Goal: Task Accomplishment & Management: Complete application form

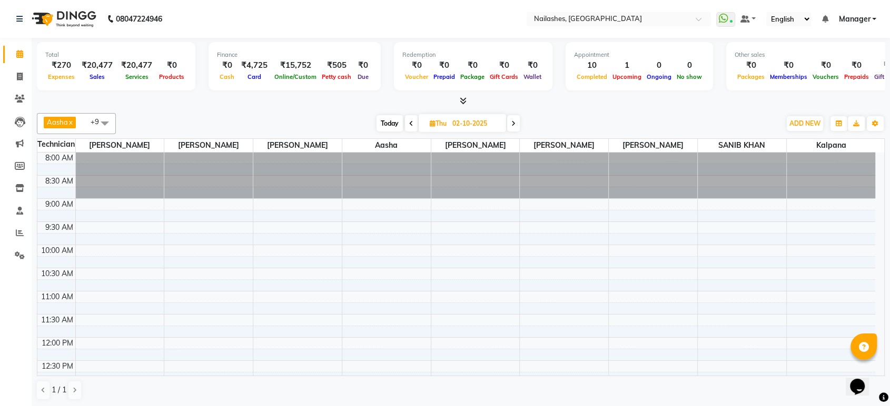
click at [462, 100] on icon at bounding box center [463, 101] width 7 height 8
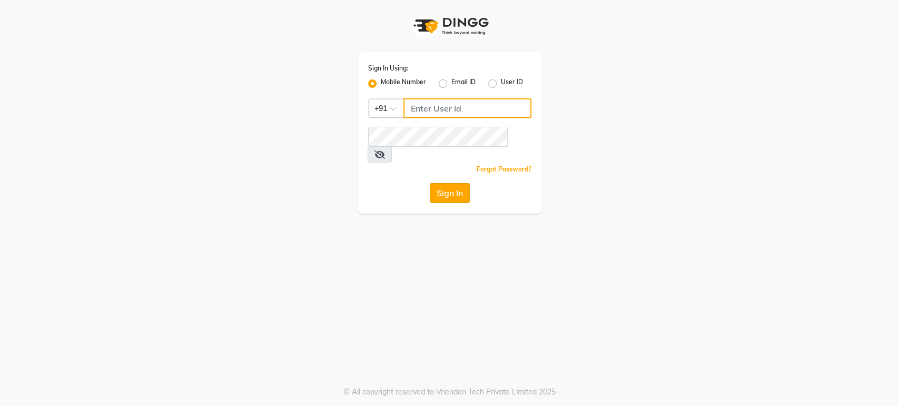
type input "9901294692"
click at [457, 183] on button "Sign In" at bounding box center [450, 193] width 40 height 20
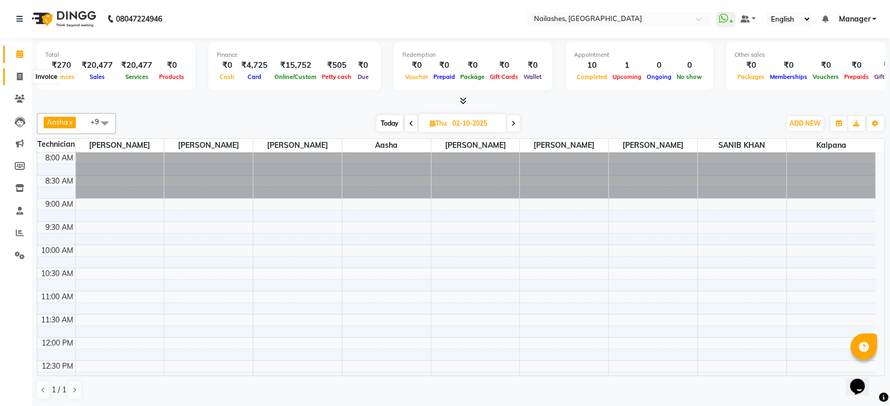
click at [16, 79] on span at bounding box center [20, 77] width 18 height 12
select select "4251"
select select "service"
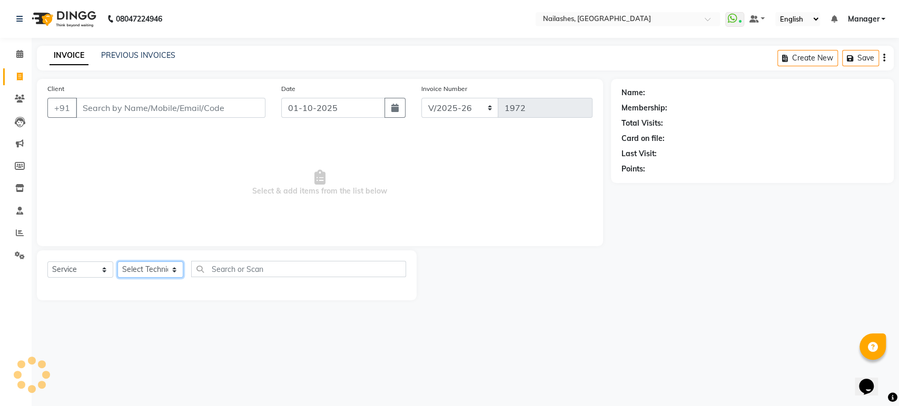
click at [172, 269] on select "Select Technician Aasha Asid HIMANSHU Ishrit Ali kalpana KRISHNA Manager Rehbar…" at bounding box center [150, 270] width 66 height 16
select select "91450"
click at [117, 262] on select "Select Technician Aasha Asid HIMANSHU Ishrit Ali kalpana KRISHNA Manager Rehbar…" at bounding box center [150, 270] width 66 height 16
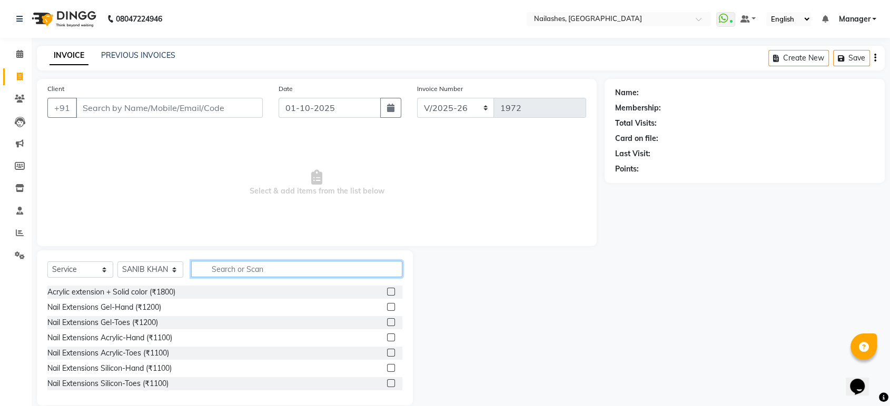
click at [227, 267] on input "text" at bounding box center [296, 269] width 211 height 16
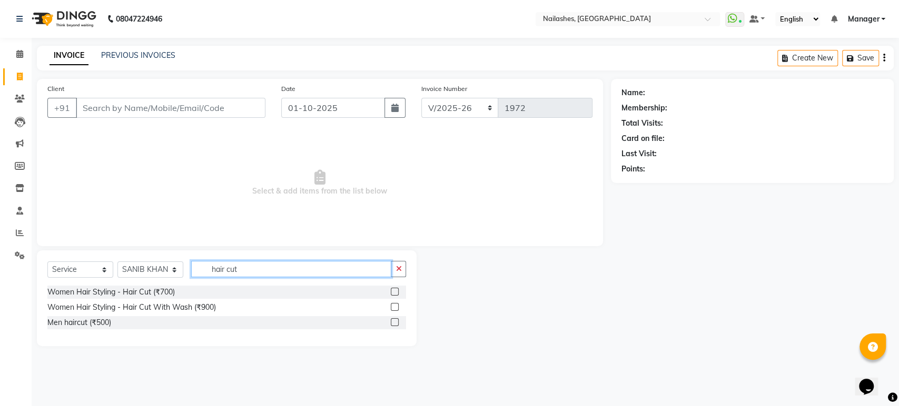
type input "hair cut"
click at [393, 293] on label at bounding box center [395, 292] width 8 height 8
click at [393, 293] on input "checkbox" at bounding box center [394, 292] width 7 height 7
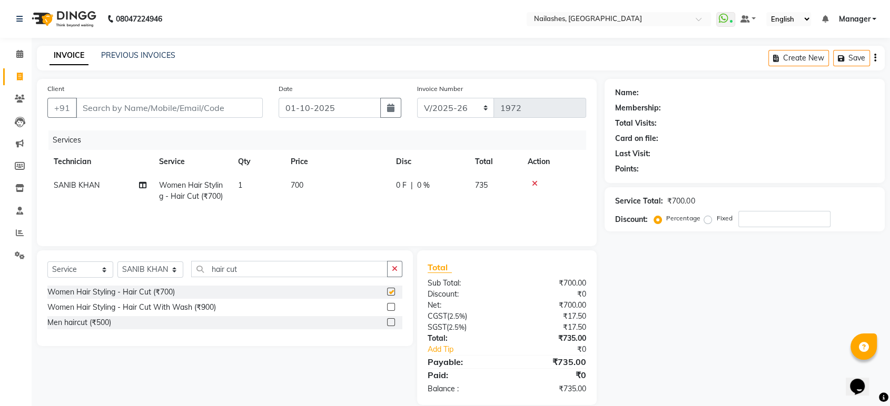
checkbox input "false"
click at [307, 187] on td "700" at bounding box center [336, 191] width 105 height 35
select select "91450"
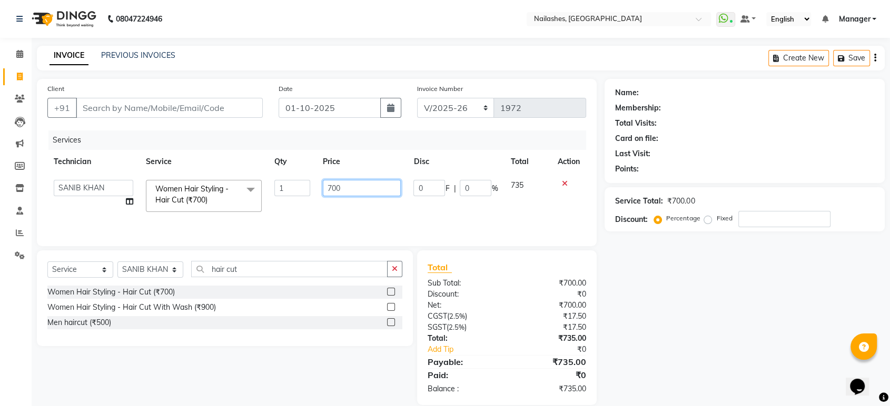
click at [353, 187] on input "700" at bounding box center [362, 188] width 78 height 16
type input "7"
type input "1500"
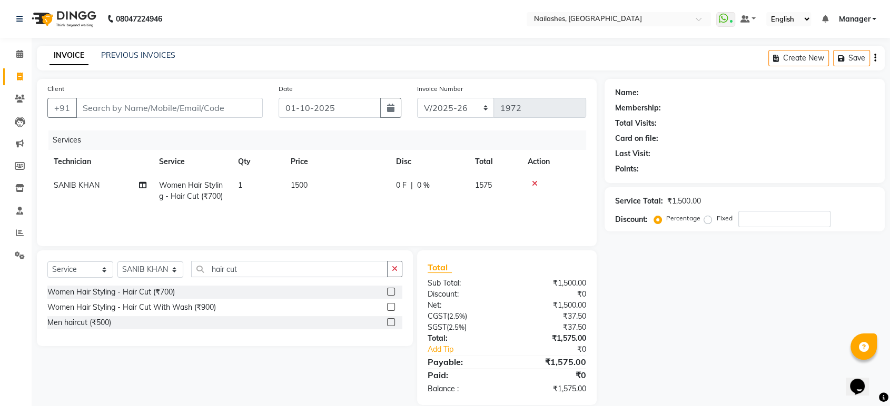
click at [345, 207] on td "1500" at bounding box center [336, 191] width 105 height 35
select select "91450"
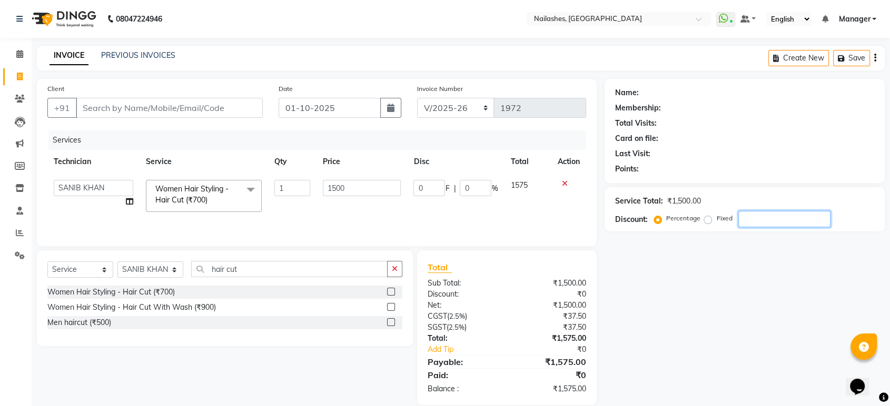
click at [764, 220] on input "number" at bounding box center [784, 219] width 92 height 16
type input "5"
type input "75"
type input "5"
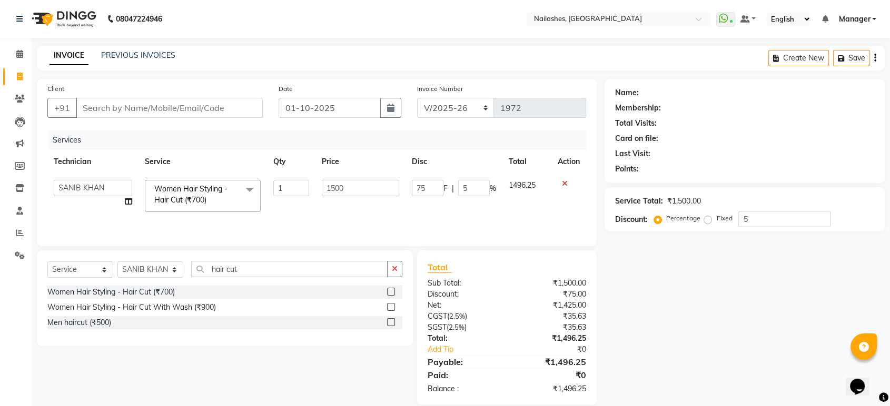
click at [748, 262] on div "Name: Membership: Total Visits: Card on file: Last Visit: Points: Service Total…" at bounding box center [748, 242] width 288 height 326
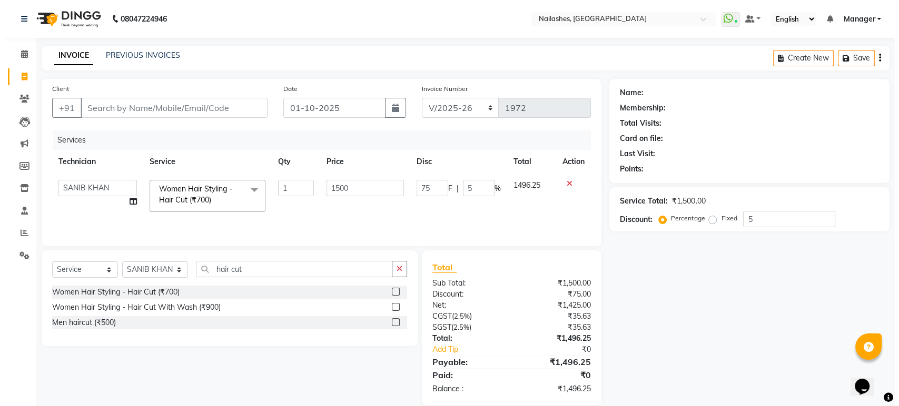
scroll to position [14, 0]
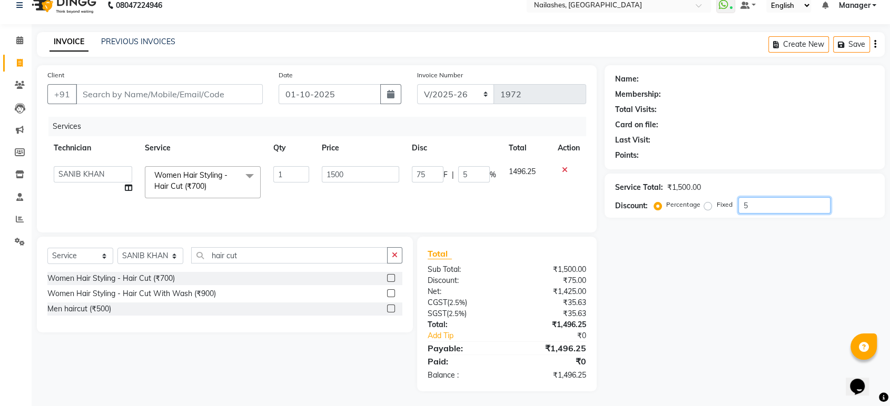
click at [750, 198] on input "5" at bounding box center [784, 205] width 92 height 16
click at [750, 202] on input "5" at bounding box center [784, 205] width 92 height 16
type input "0"
click at [378, 173] on input "1500" at bounding box center [362, 174] width 78 height 16
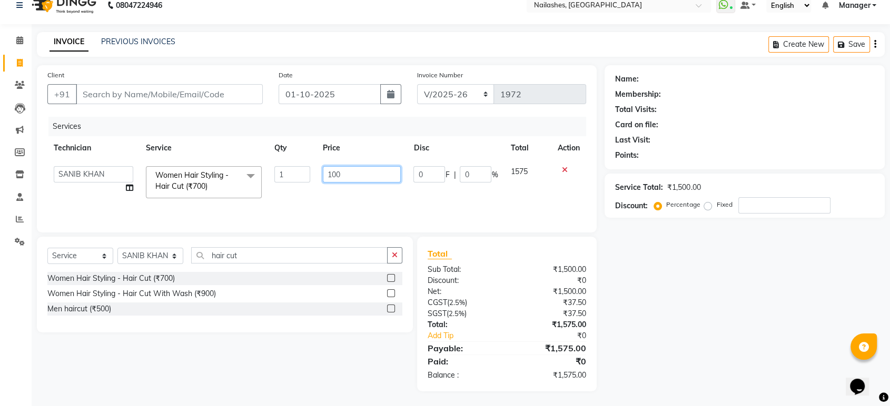
type input "1000"
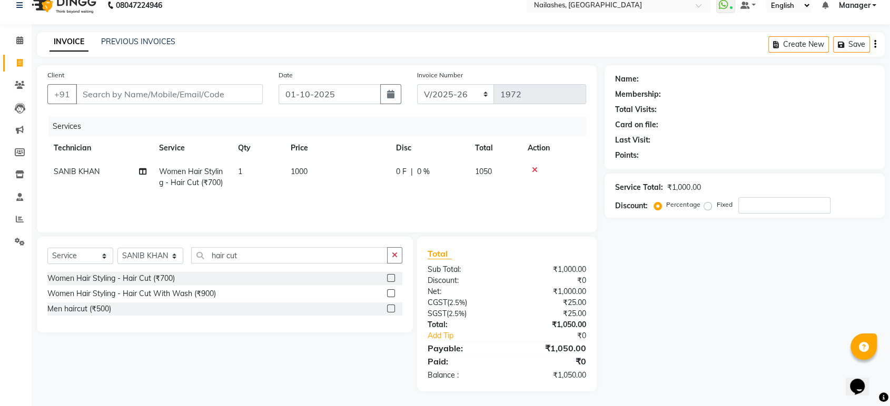
click at [378, 195] on div "Services Technician Service Qty Price Disc Total Action SANIB KHAN Women Hair S…" at bounding box center [316, 169] width 538 height 105
click at [755, 202] on input "number" at bounding box center [784, 205] width 92 height 16
type input "5"
click at [710, 267] on div "Name: Membership: Total Visits: Card on file: Last Visit: Points: Service Total…" at bounding box center [748, 228] width 288 height 326
click at [198, 91] on input "Client" at bounding box center [169, 94] width 187 height 20
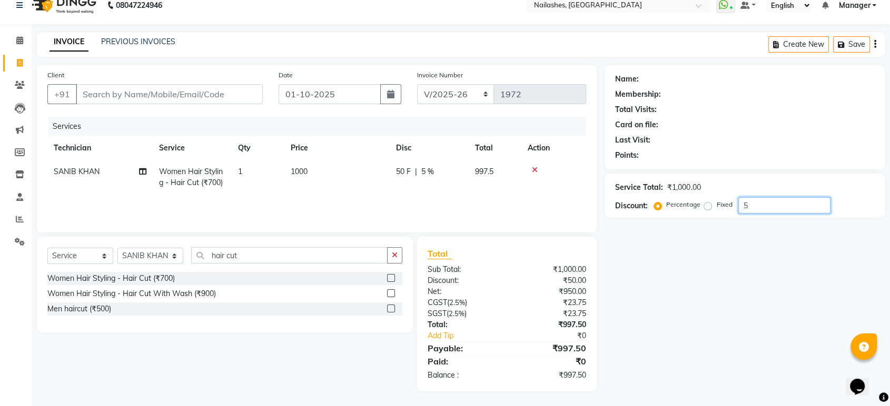
click at [763, 205] on input "5" at bounding box center [784, 205] width 92 height 16
click at [763, 205] on input "number" at bounding box center [784, 205] width 92 height 16
click at [166, 94] on input "Client" at bounding box center [169, 94] width 187 height 20
type input "8"
type input "0"
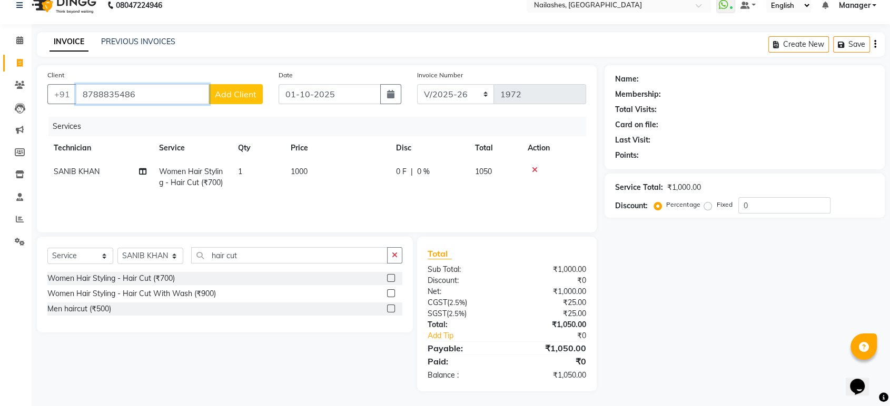
type input "8788835486"
click at [228, 94] on span "Add Client" at bounding box center [236, 94] width 42 height 11
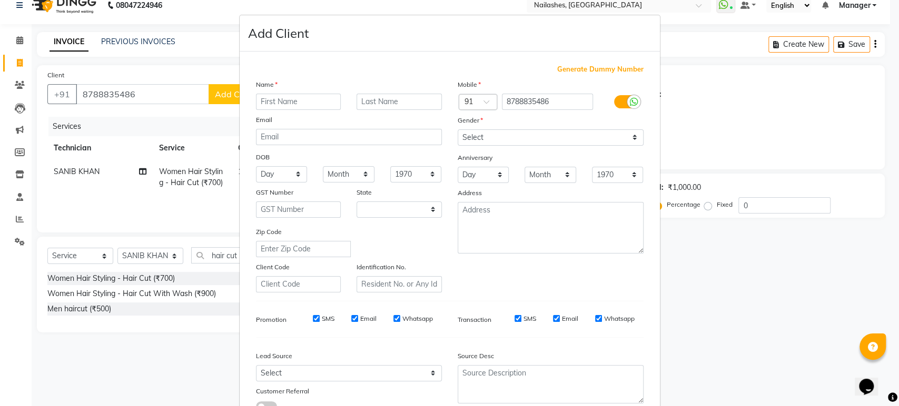
select select "21"
click at [262, 103] on input "text" at bounding box center [298, 102] width 85 height 16
type input "divya"
click at [480, 131] on select "Select Male Female Other Prefer Not To Say" at bounding box center [550, 137] width 186 height 16
select select "female"
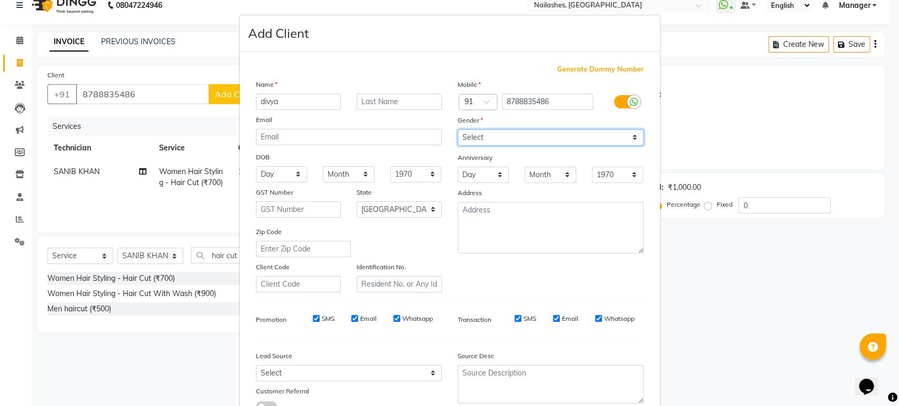
click at [457, 129] on select "Select Male Female Other Prefer Not To Say" at bounding box center [550, 137] width 186 height 16
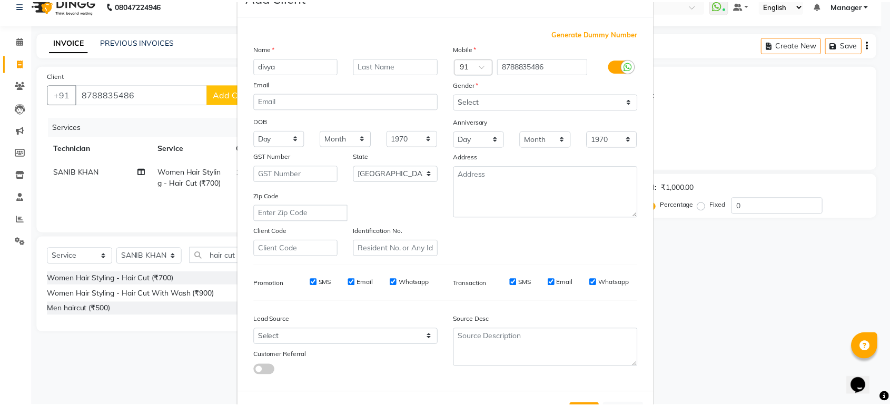
scroll to position [77, 0]
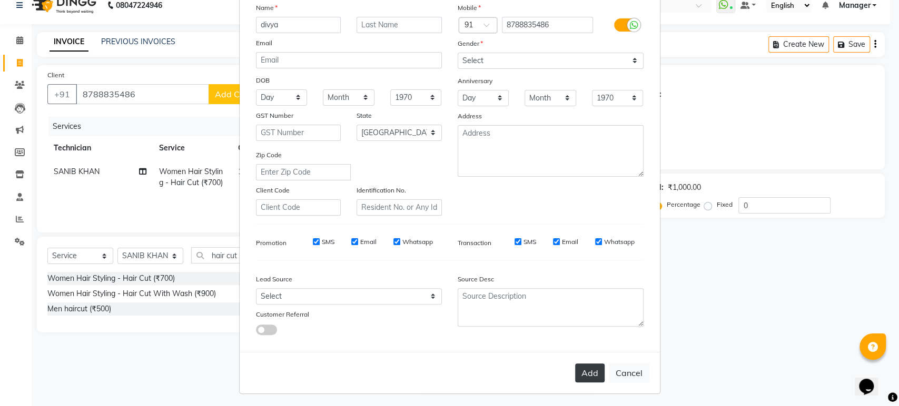
click at [585, 373] on button "Add" at bounding box center [589, 373] width 29 height 19
type input "87******86"
select select
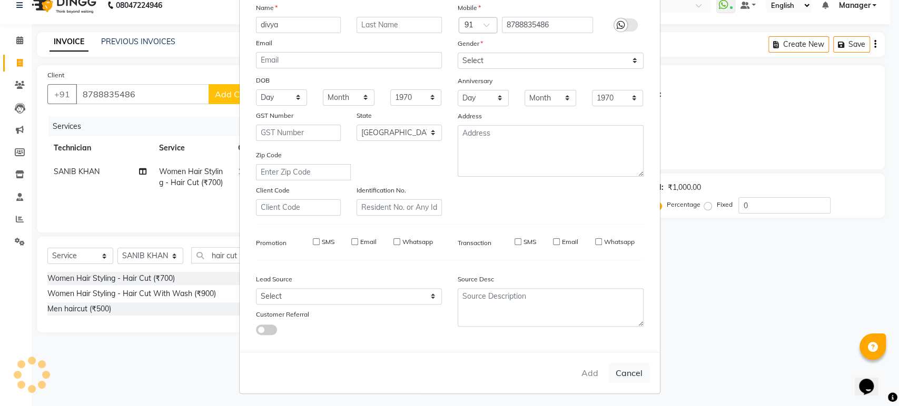
select select "null"
select select
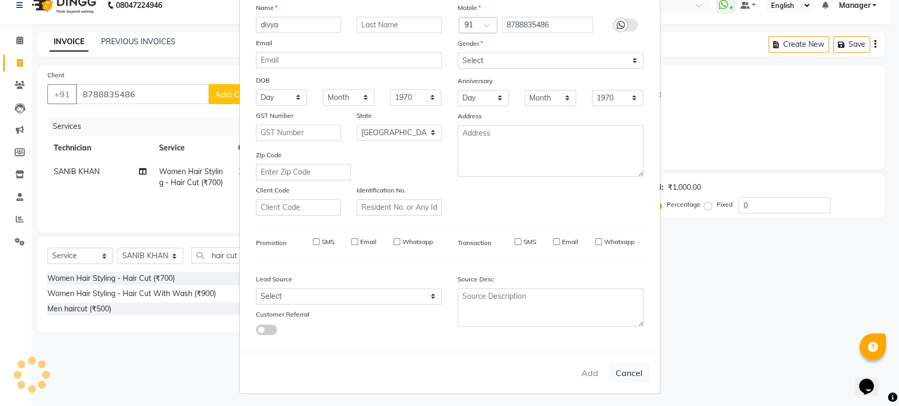
checkbox input "false"
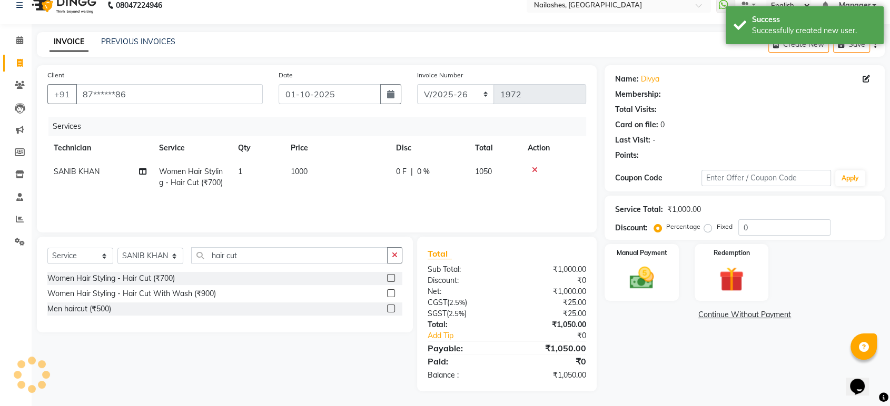
select select "1: Object"
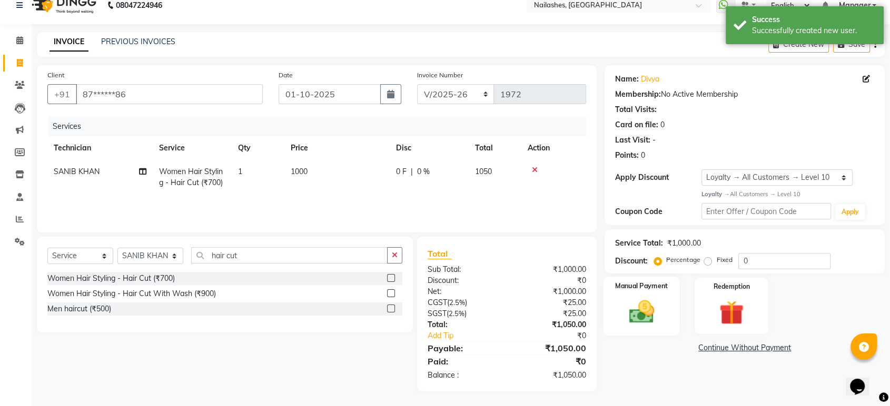
click at [644, 302] on img at bounding box center [641, 311] width 41 height 29
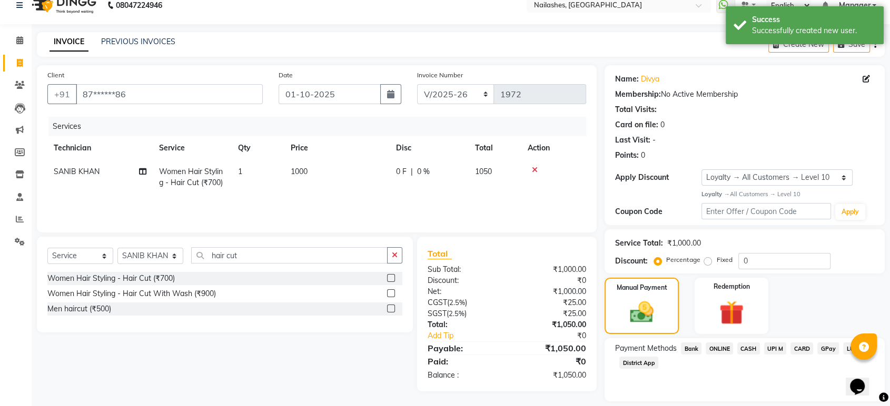
click at [719, 350] on span "ONLINE" at bounding box center [718, 349] width 27 height 12
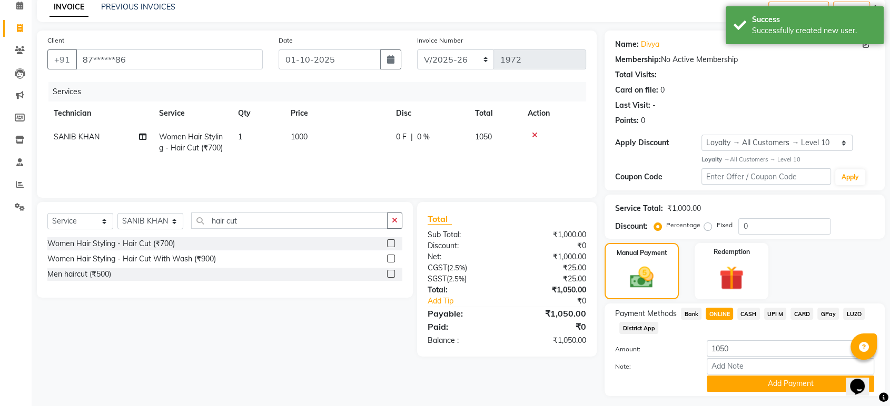
scroll to position [75, 0]
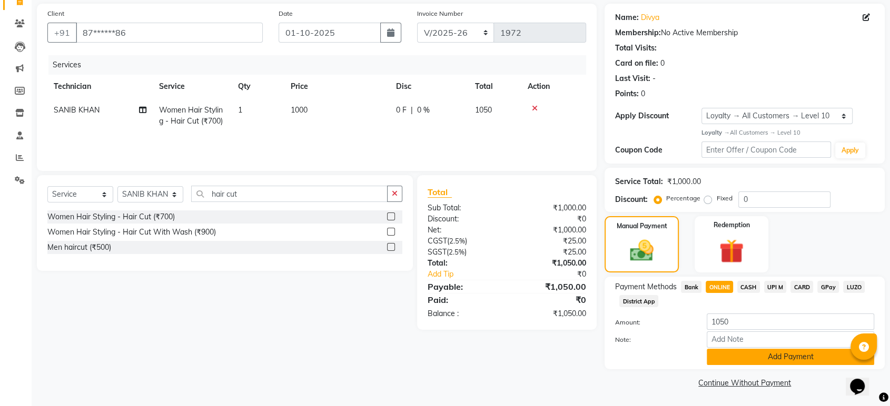
click at [807, 363] on button "Add Payment" at bounding box center [789, 357] width 167 height 16
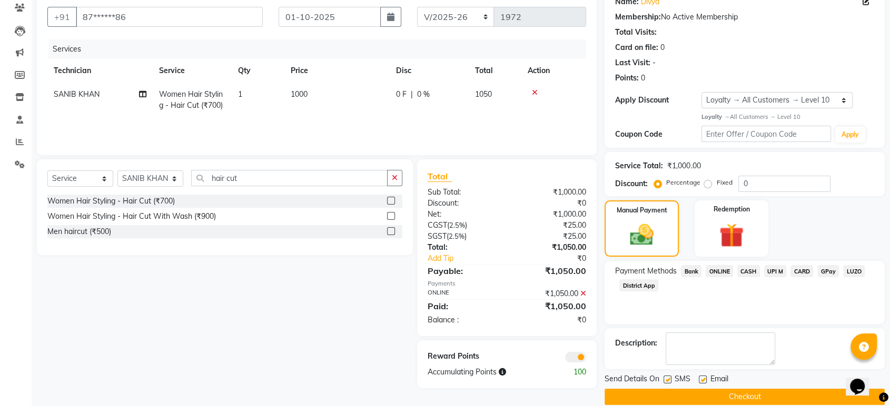
scroll to position [105, 0]
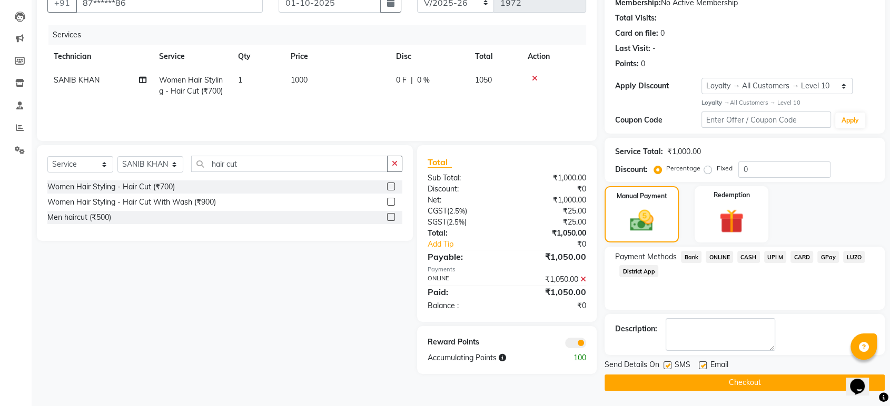
click at [737, 377] on button "Checkout" at bounding box center [744, 383] width 280 height 16
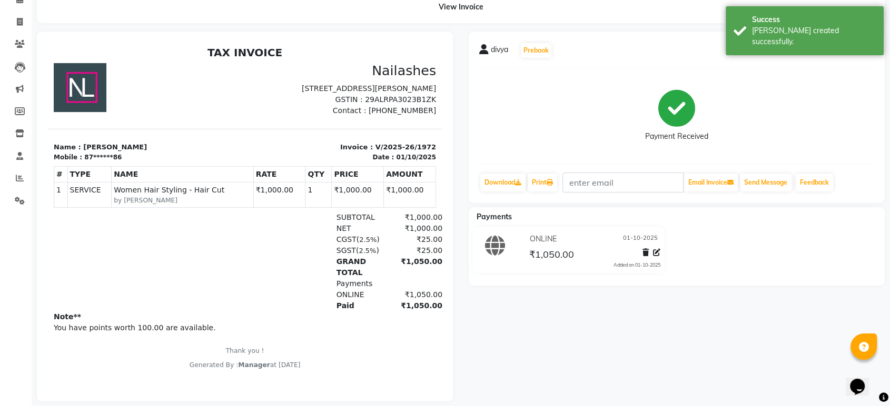
scroll to position [74, 0]
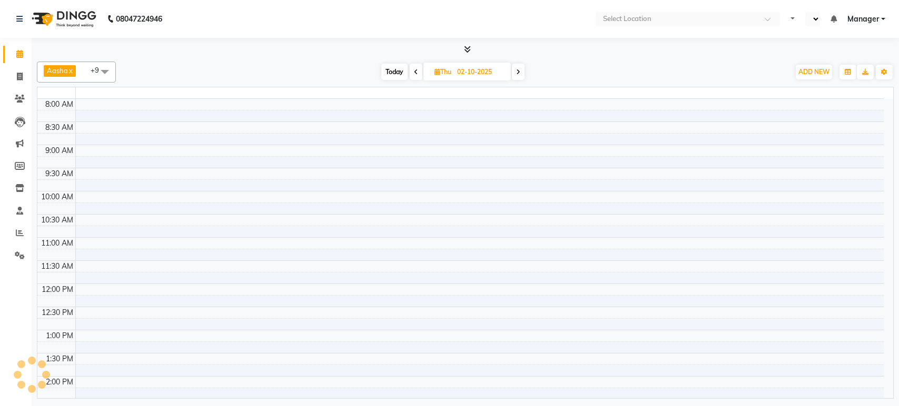
select select "en"
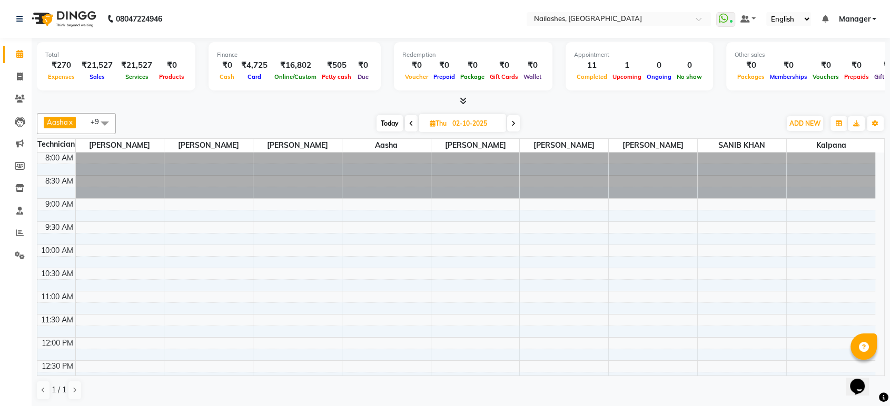
click at [462, 100] on icon at bounding box center [463, 101] width 7 height 8
